Goal: Task Accomplishment & Management: Use online tool/utility

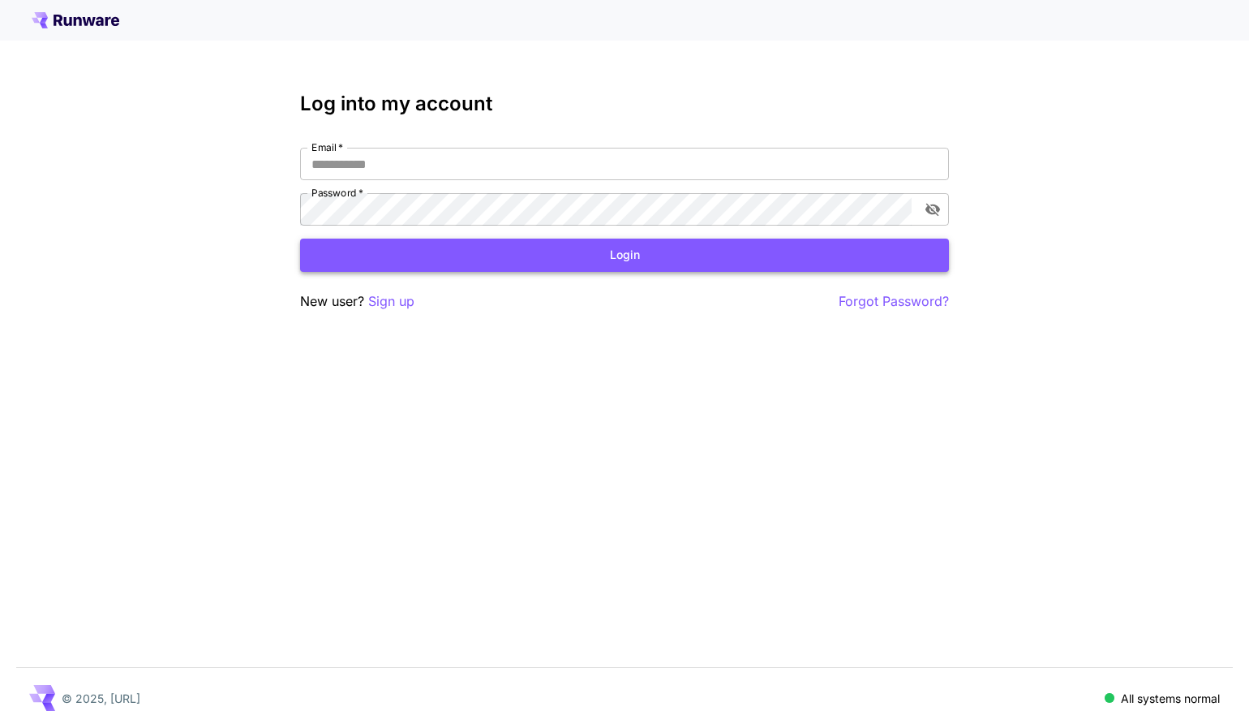
type input "**********"
click at [645, 245] on button "Login" at bounding box center [624, 254] width 649 height 33
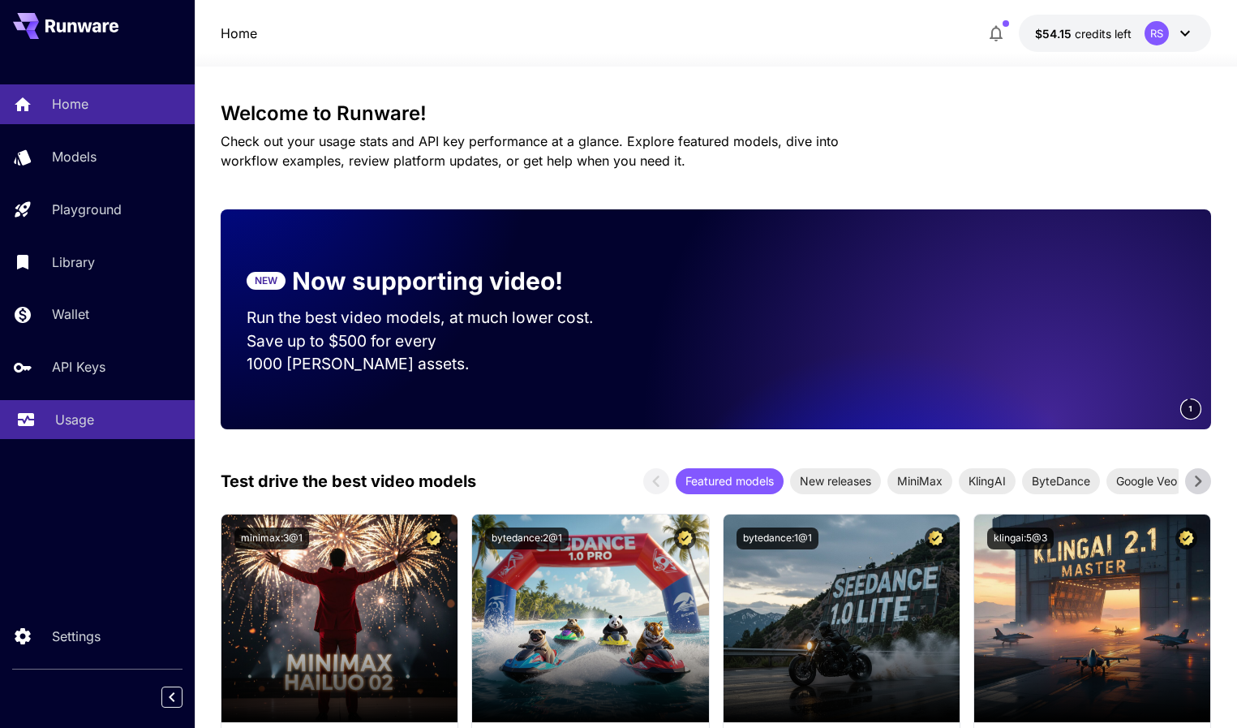
click at [86, 430] on link "Usage" at bounding box center [97, 420] width 195 height 40
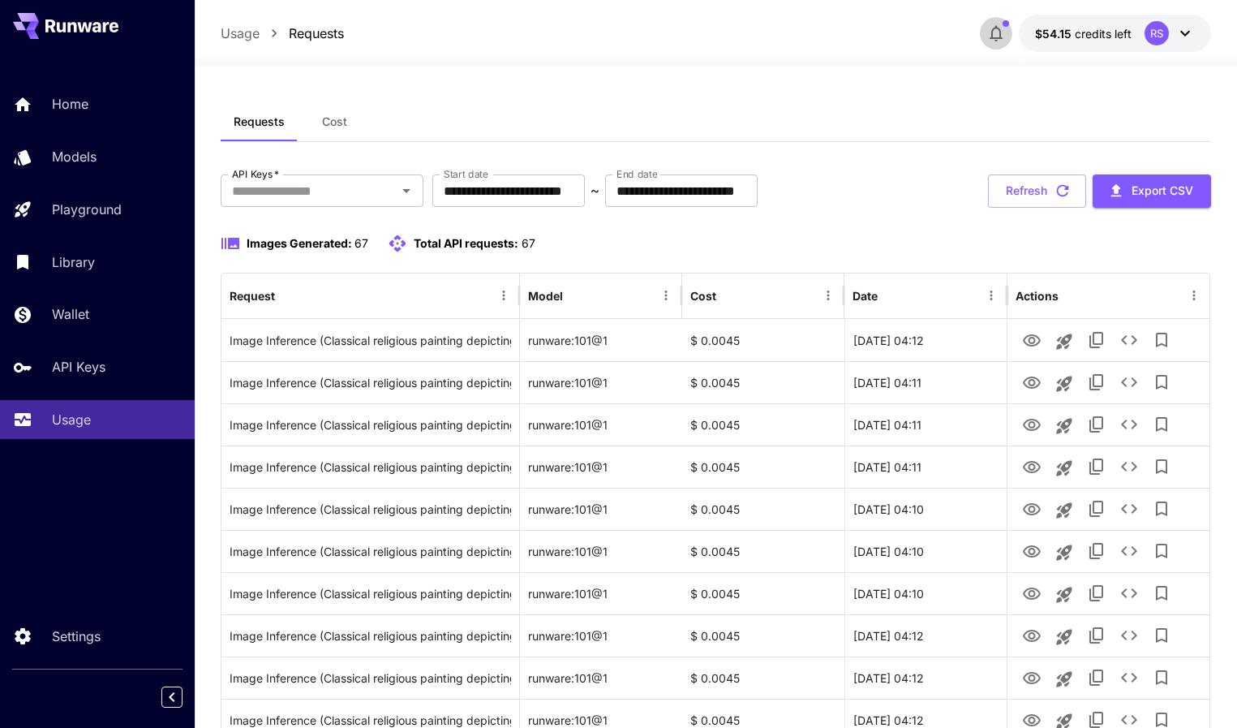
click at [996, 30] on icon "button" at bounding box center [995, 33] width 19 height 19
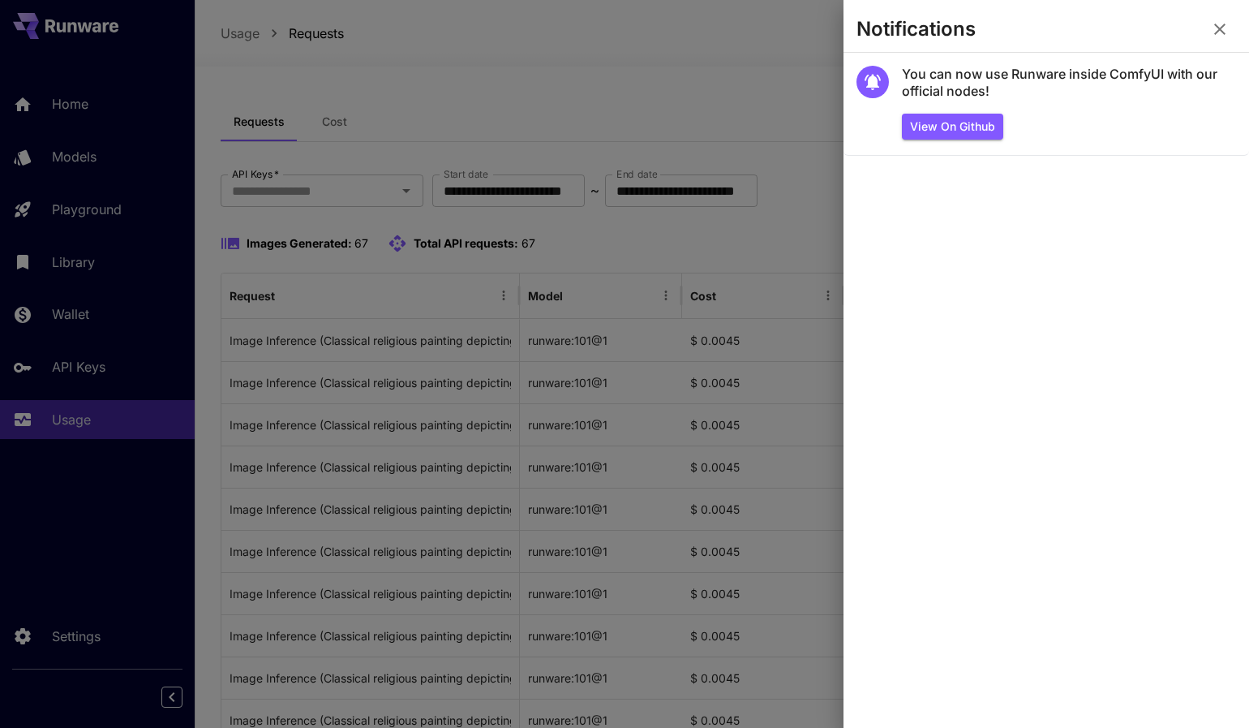
click at [1220, 30] on icon "button" at bounding box center [1219, 29] width 11 height 11
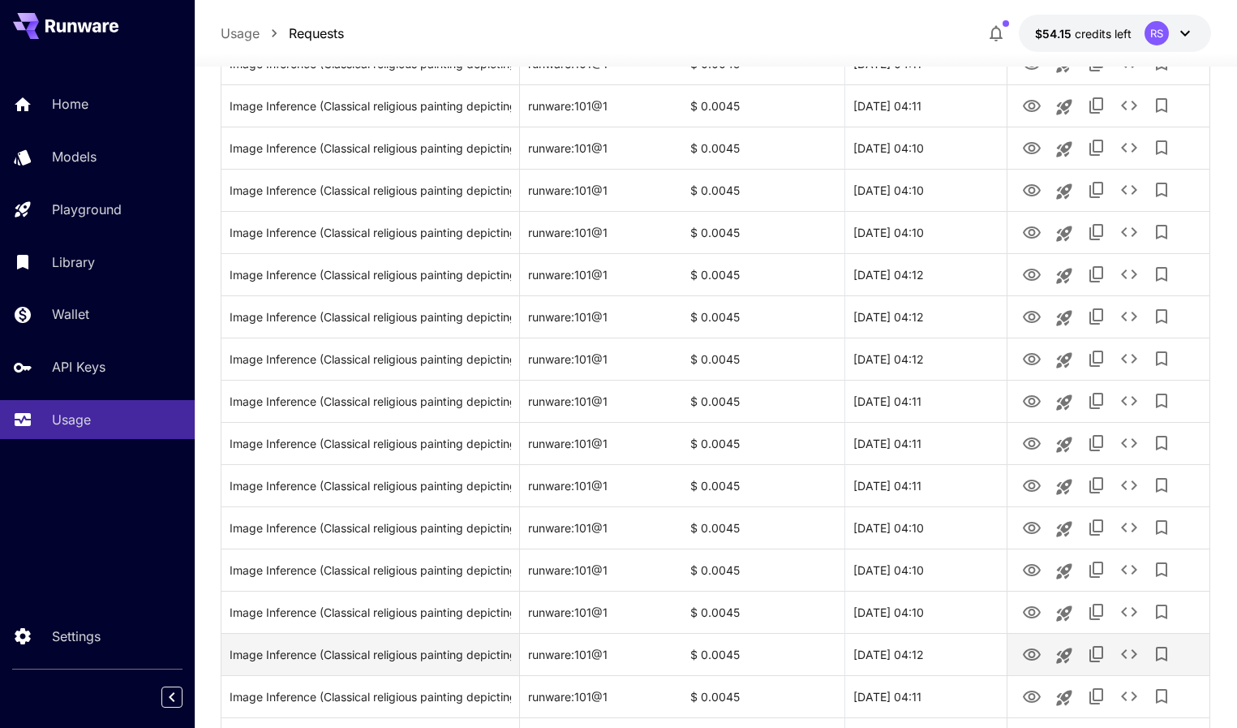
scroll to position [1792, 0]
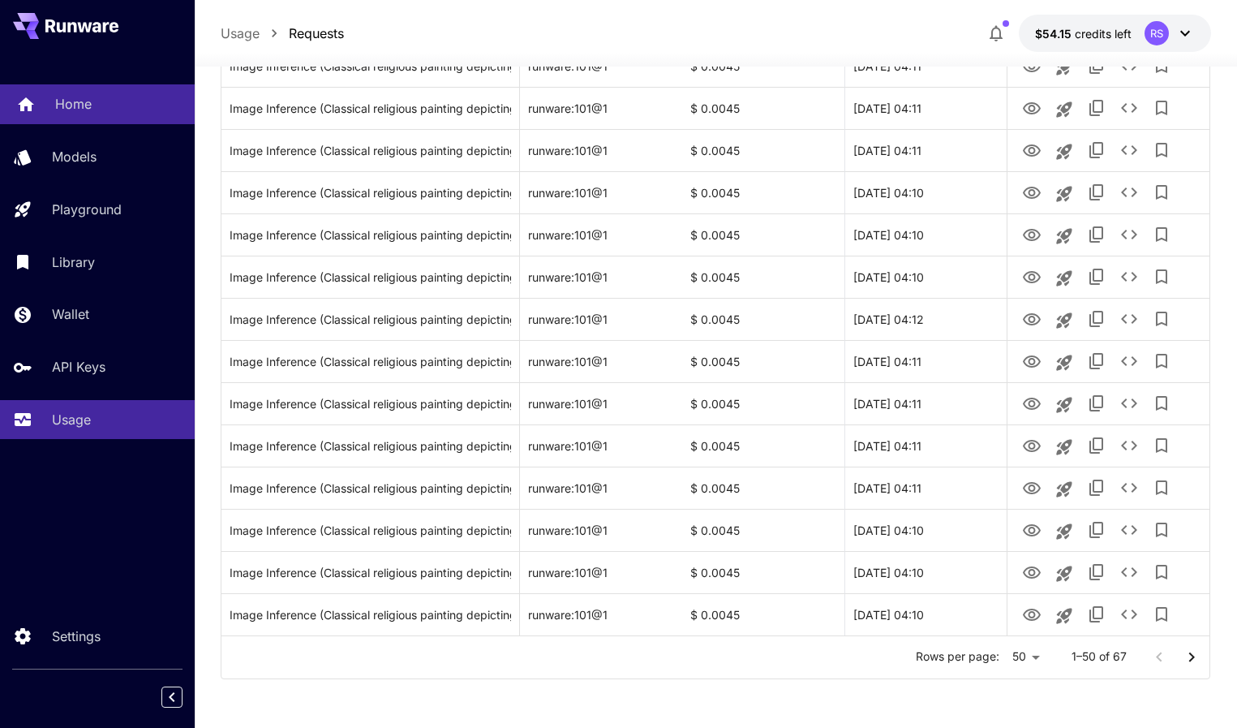
click at [63, 118] on link "Home" at bounding box center [97, 104] width 195 height 40
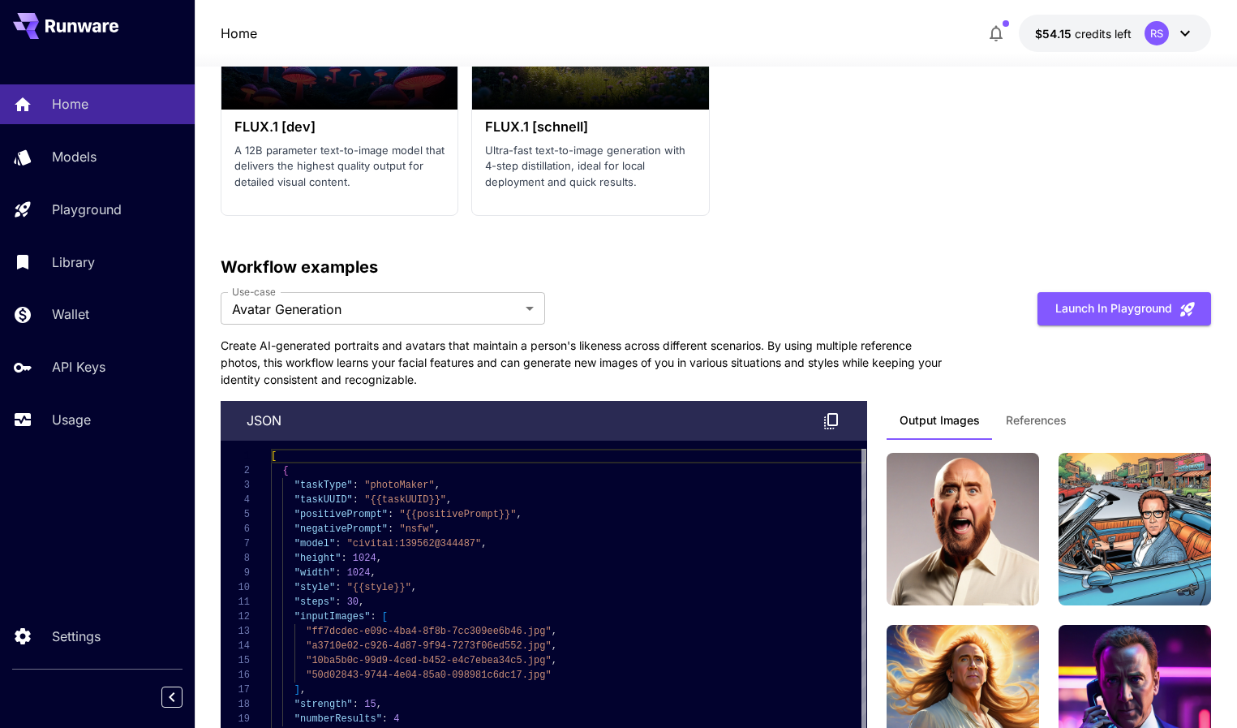
scroll to position [3928, 0]
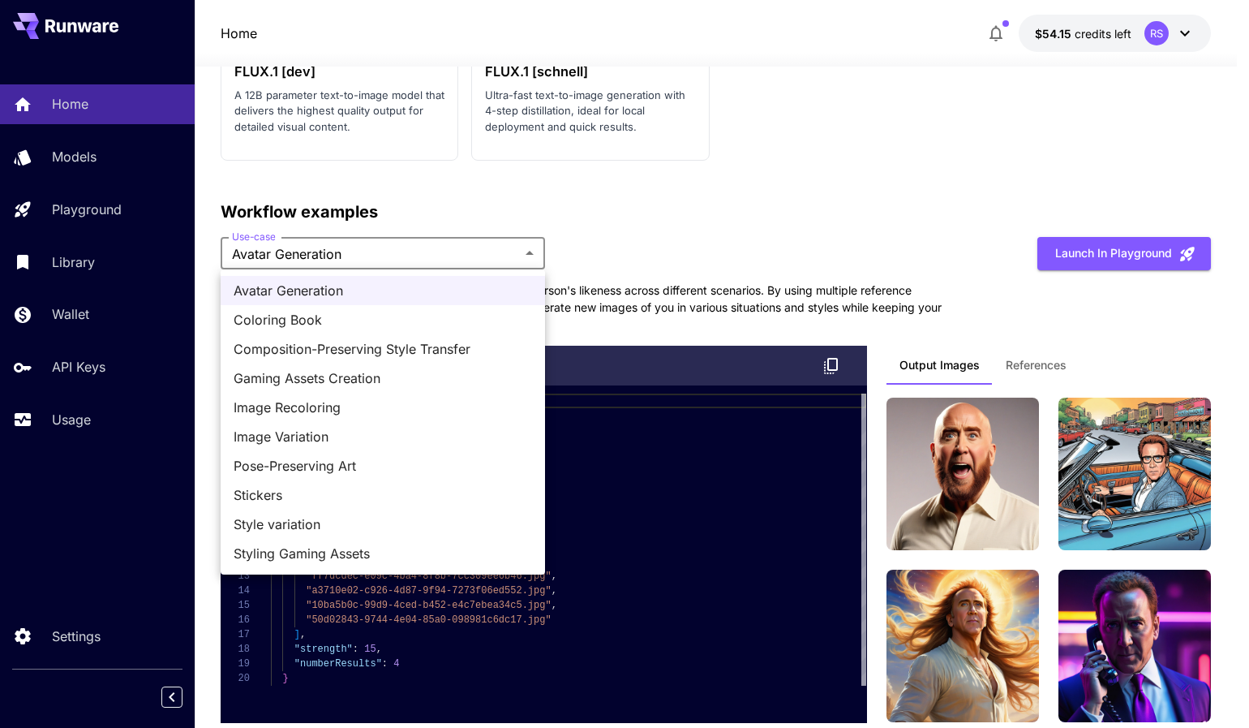
click at [332, 315] on span "Coloring Book" at bounding box center [383, 319] width 298 height 19
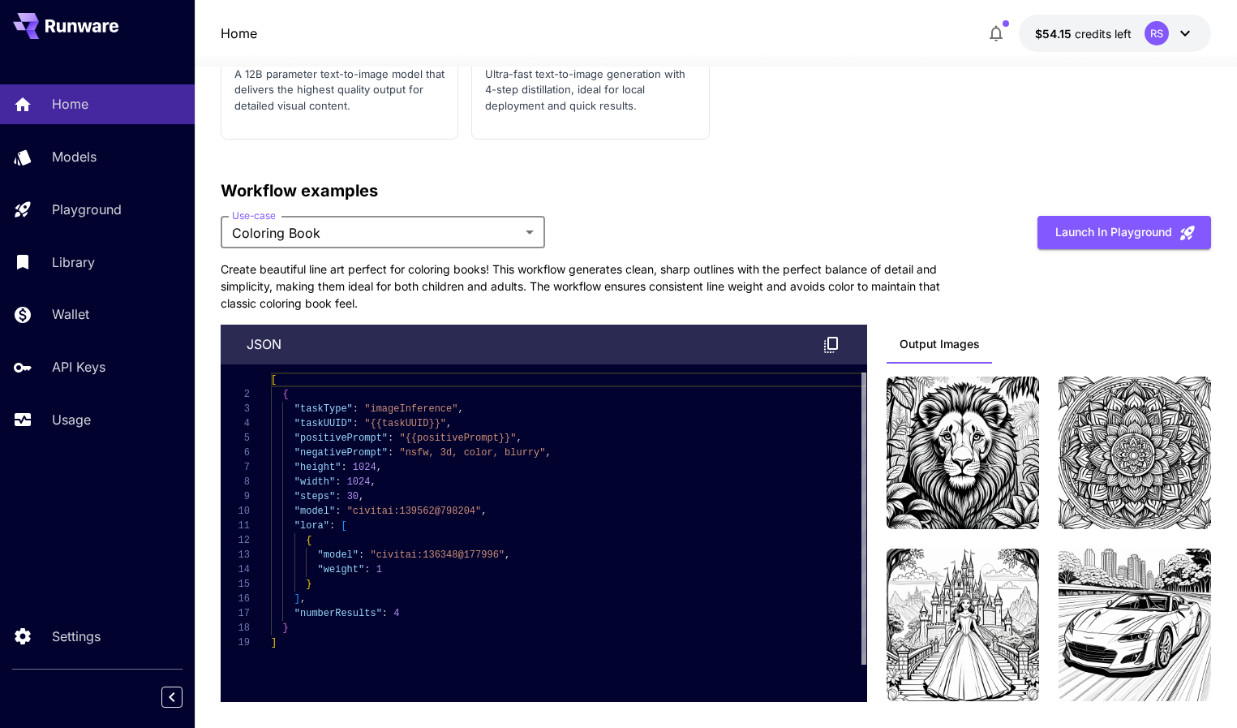
scroll to position [3964, 0]
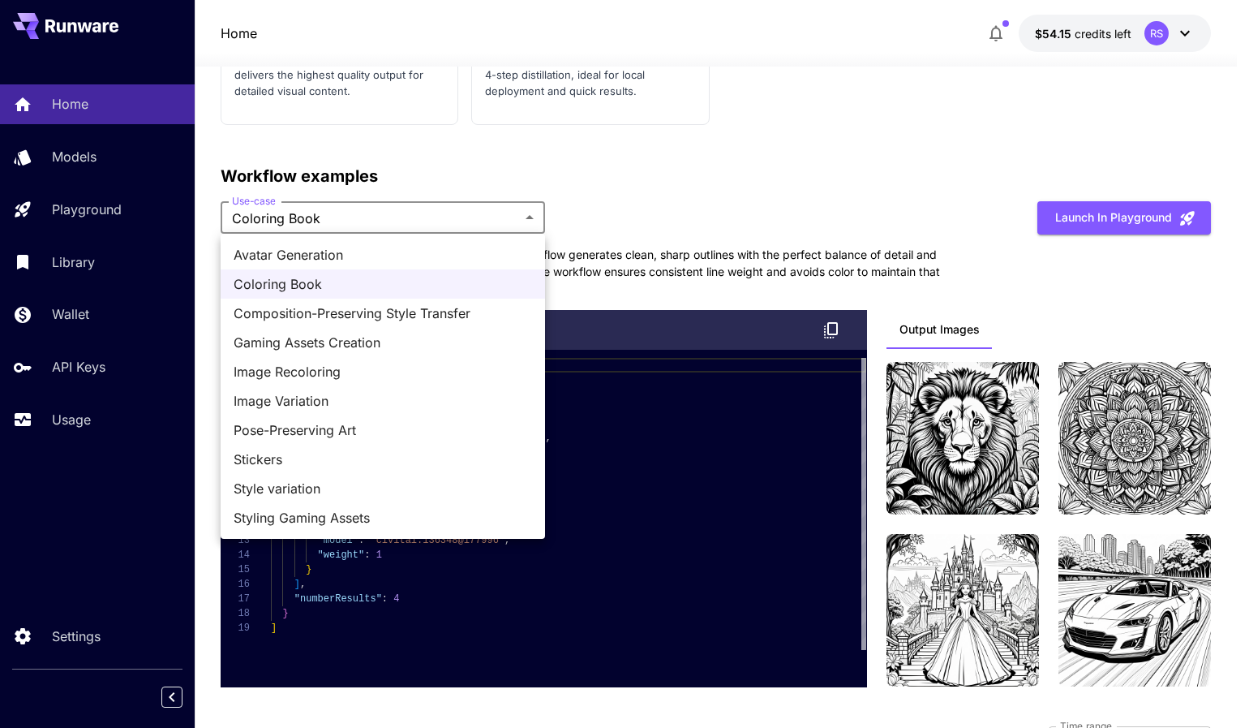
click at [334, 524] on span "Styling Gaming Assets" at bounding box center [383, 517] width 298 height 19
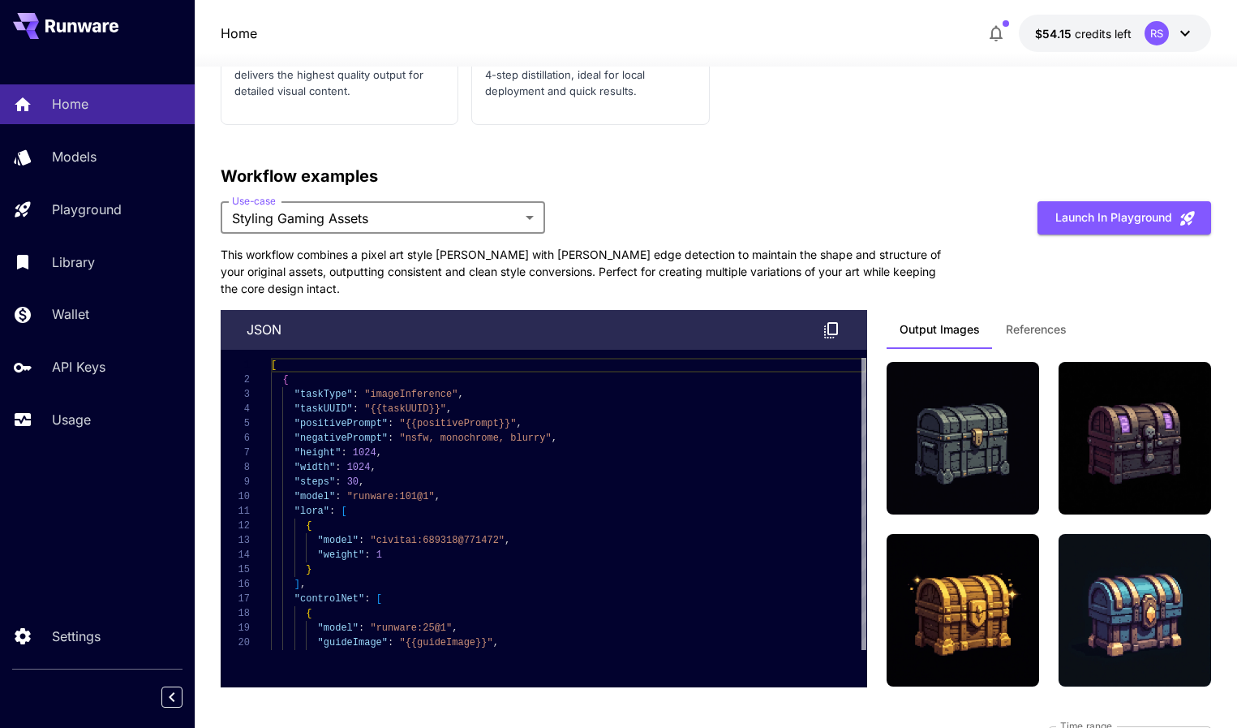
click at [1048, 328] on span "References" at bounding box center [1036, 329] width 61 height 15
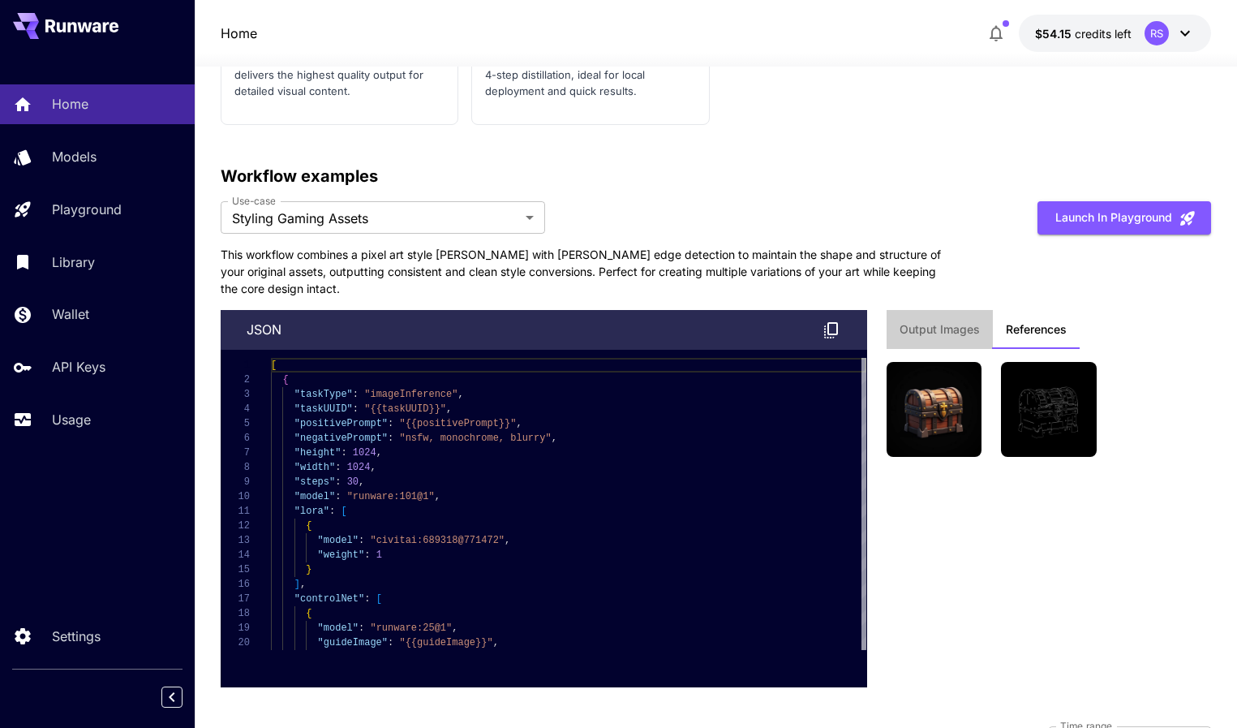
click at [926, 331] on span "Output Images" at bounding box center [939, 329] width 80 height 15
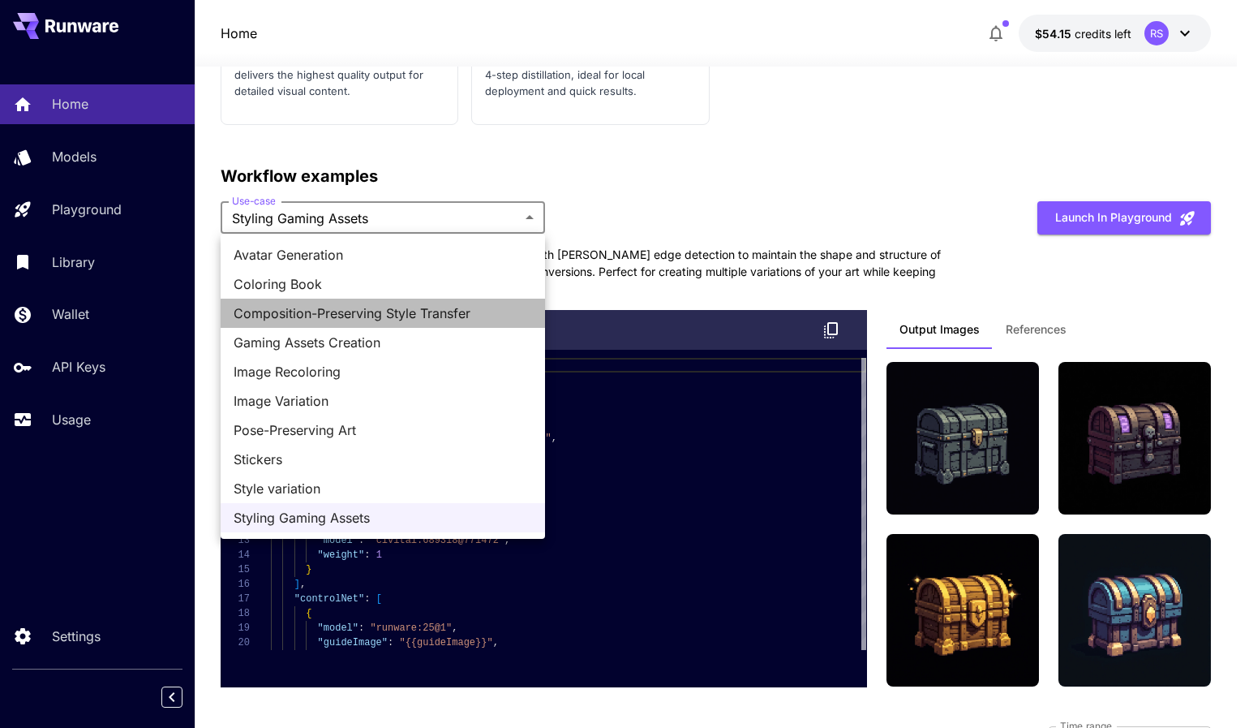
click at [353, 322] on span "Composition-Preserving Style Transfer" at bounding box center [383, 312] width 298 height 19
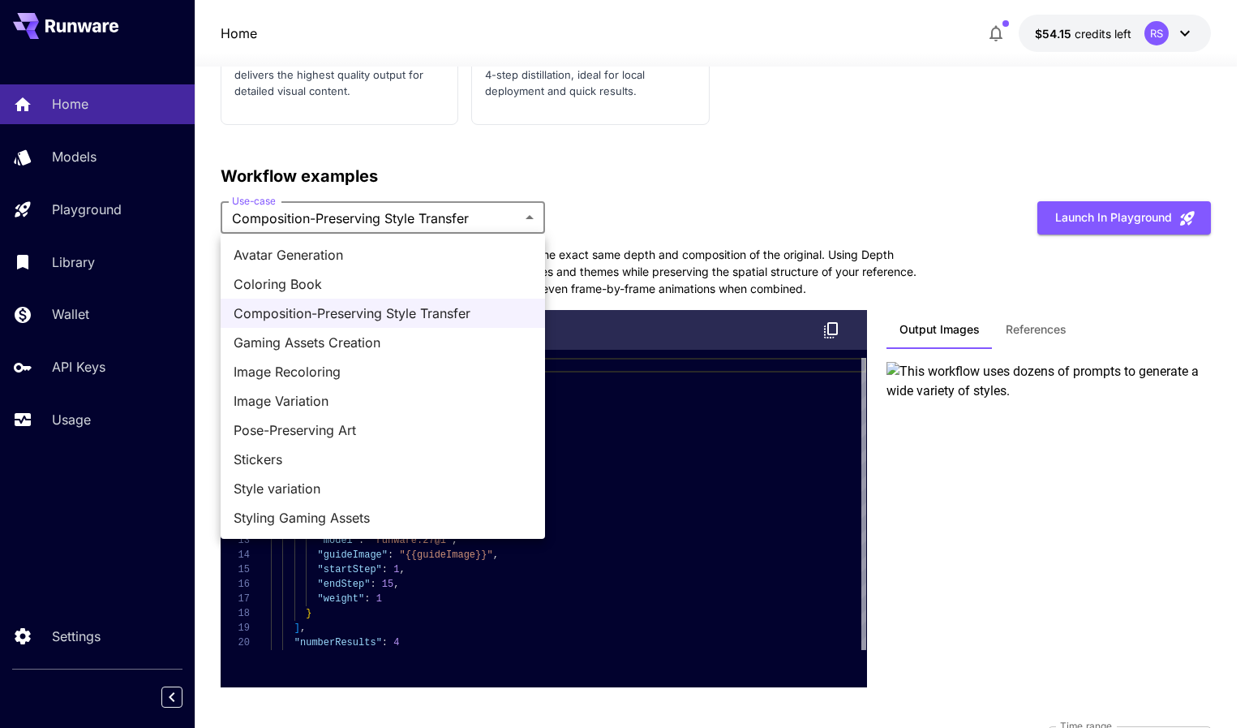
click at [382, 352] on li "Gaming Assets Creation" at bounding box center [383, 342] width 324 height 29
type input "**********"
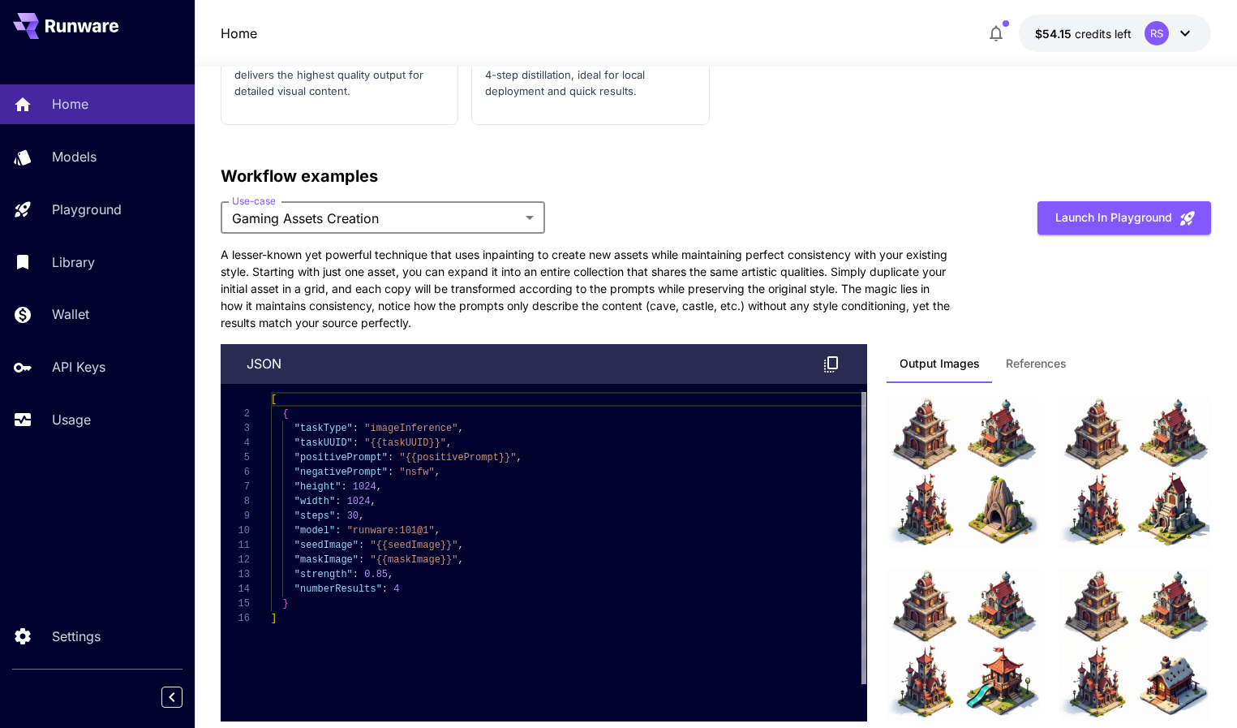
type textarea "**********"
click at [467, 515] on div "[ { "taskType" : "imageInference" , "taskUUID" : "{{taskUUID}}" , "positiveProm…" at bounding box center [568, 538] width 595 height 292
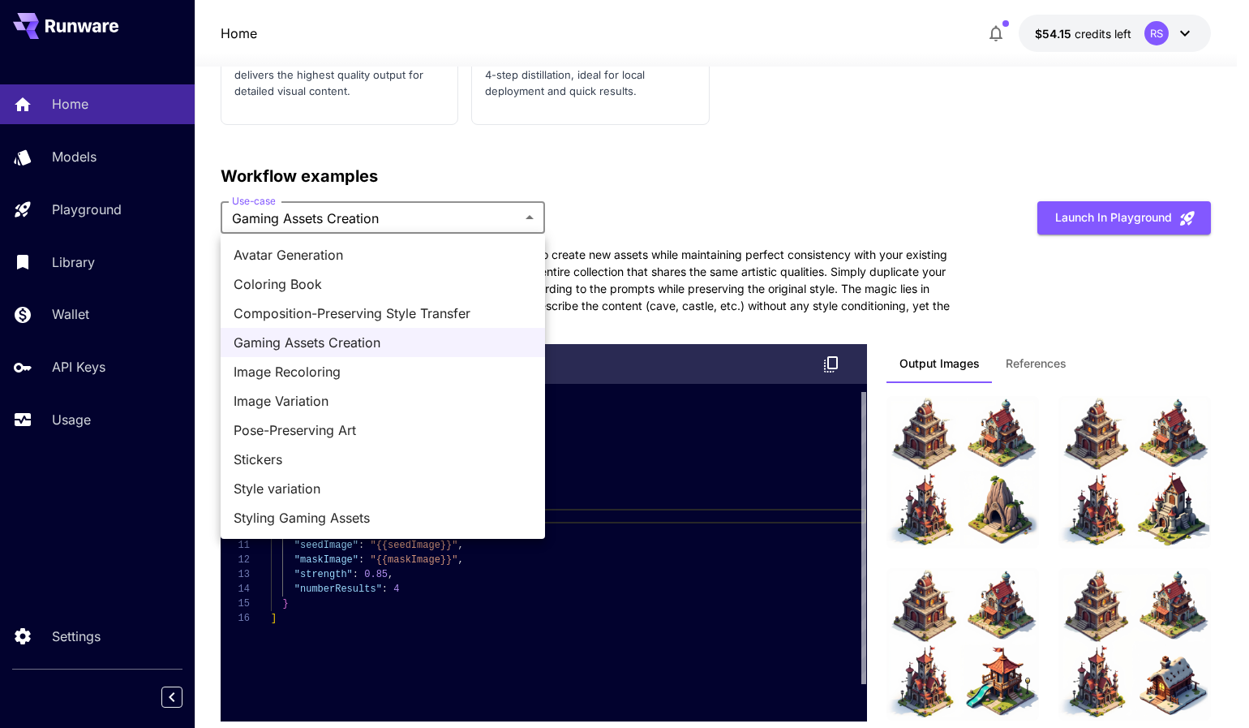
click at [341, 402] on span "Image Variation" at bounding box center [383, 400] width 298 height 19
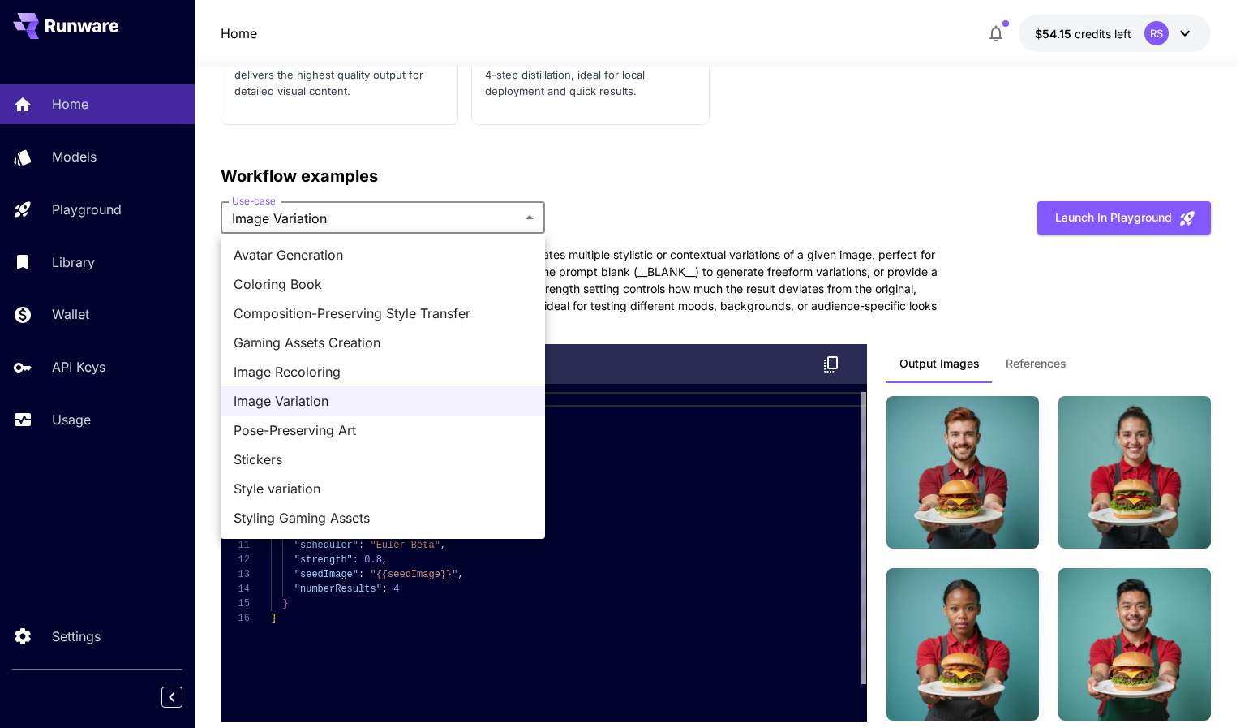
click at [341, 372] on span "Image Recoloring" at bounding box center [383, 371] width 298 height 19
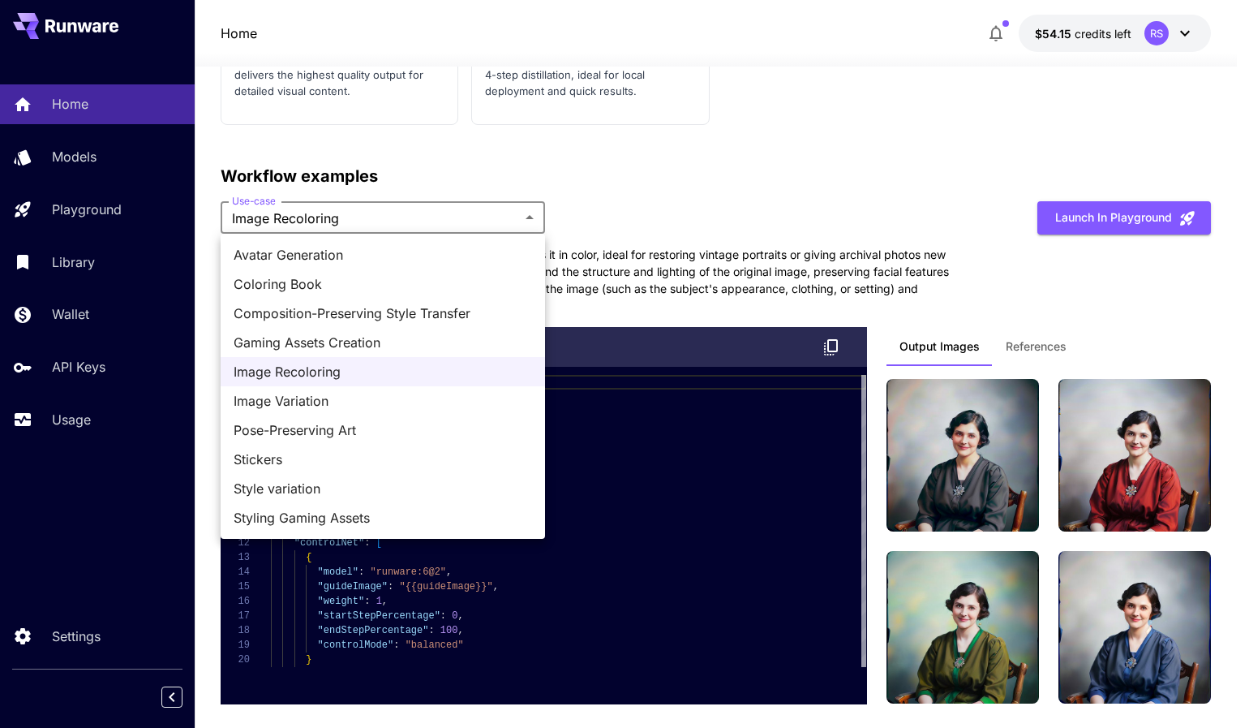
click at [336, 260] on span "Avatar Generation" at bounding box center [383, 254] width 298 height 19
type input "**********"
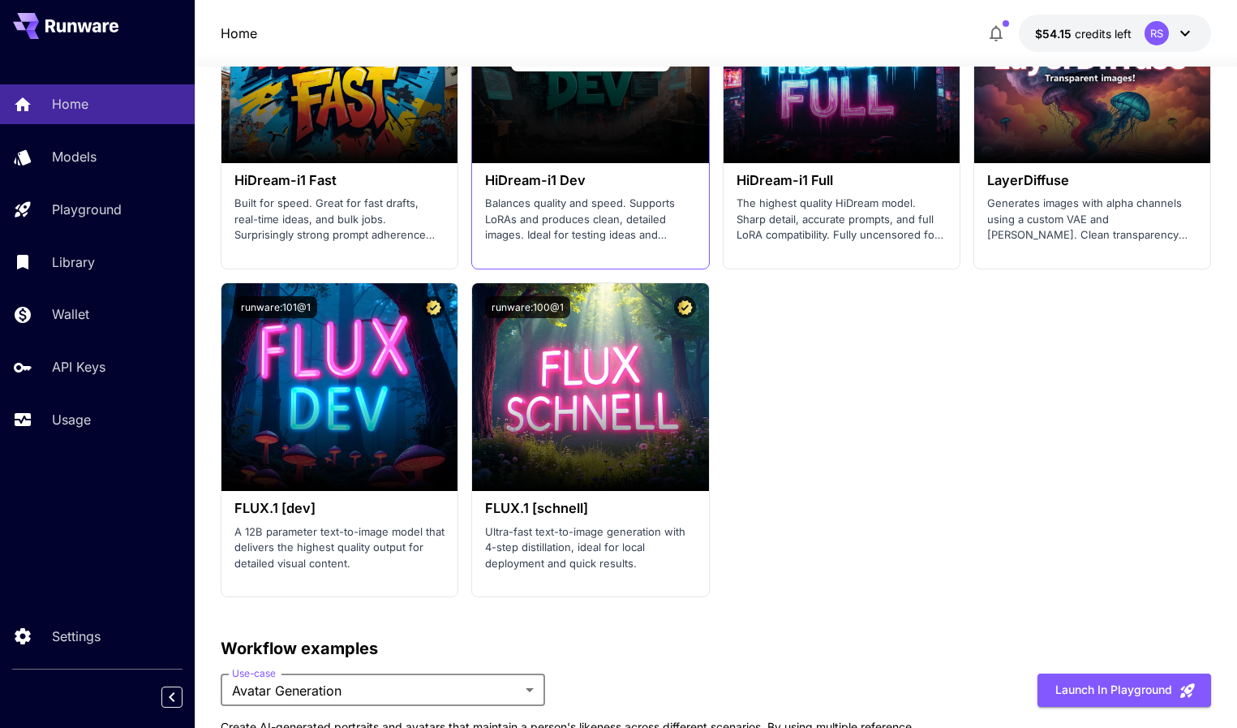
scroll to position [3148, 0]
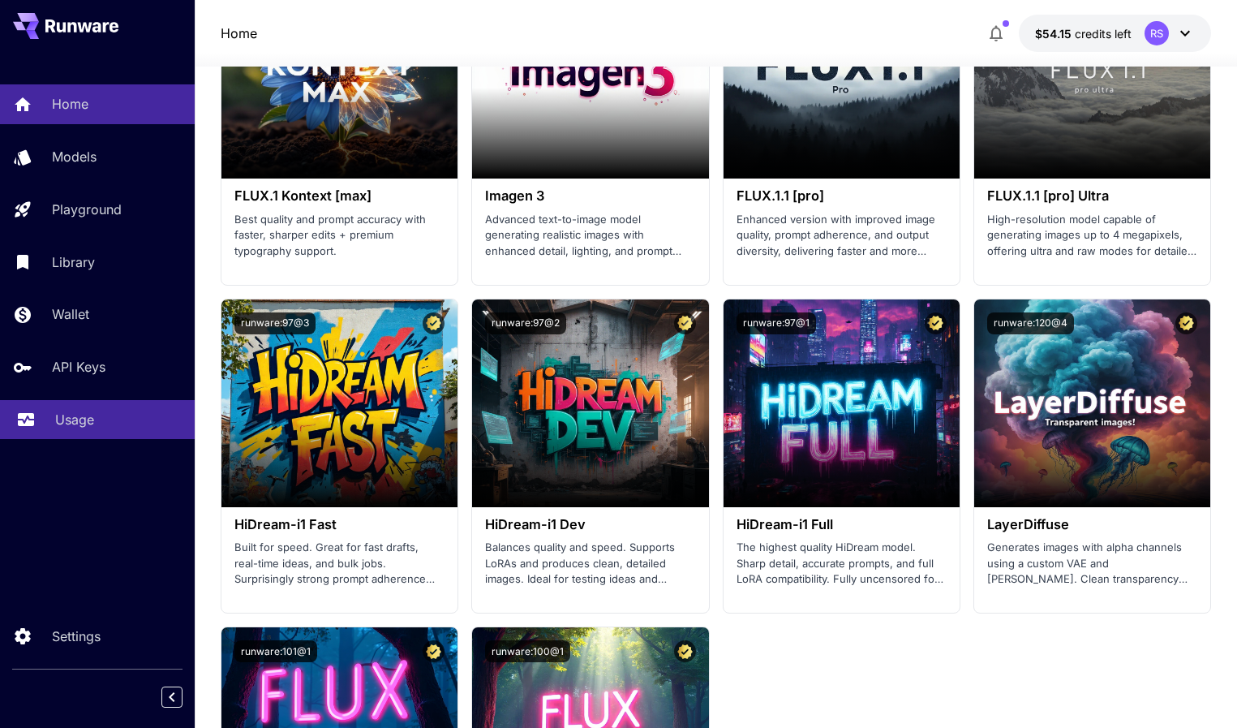
click at [76, 425] on p "Usage" at bounding box center [74, 419] width 39 height 19
